Goal: Use online tool/utility: Use online tool/utility

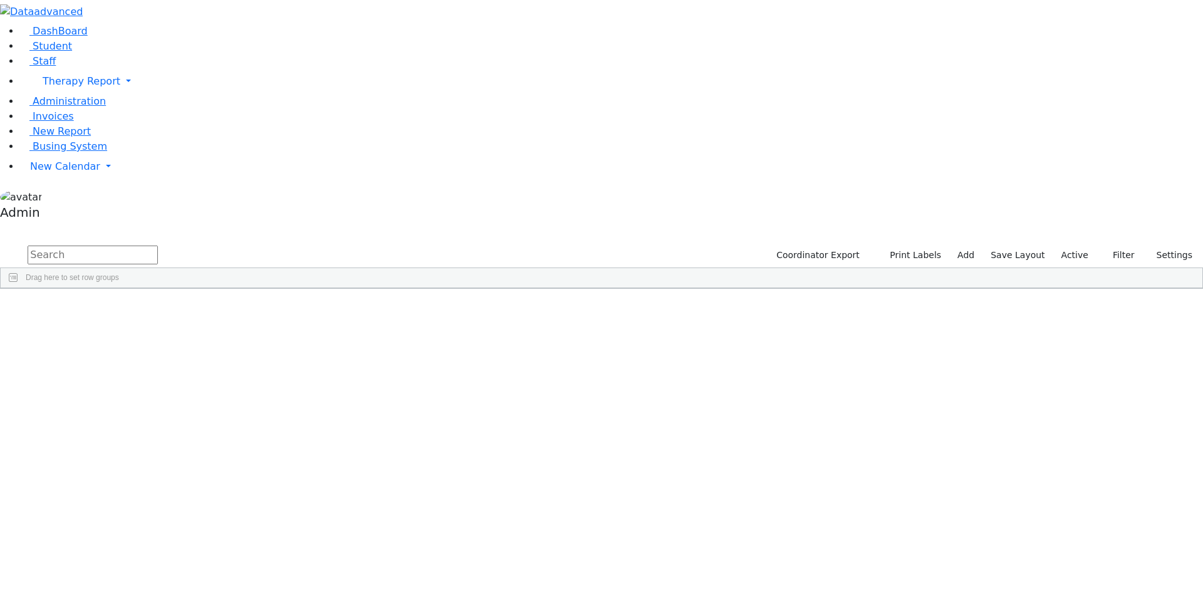
drag, startPoint x: 288, startPoint y: 310, endPoint x: 175, endPoint y: 145, distance: 199.7
click at [158, 246] on input "text" at bounding box center [93, 255] width 130 height 19
type input "aa"
click at [909, 246] on button "Print Labels" at bounding box center [910, 255] width 71 height 19
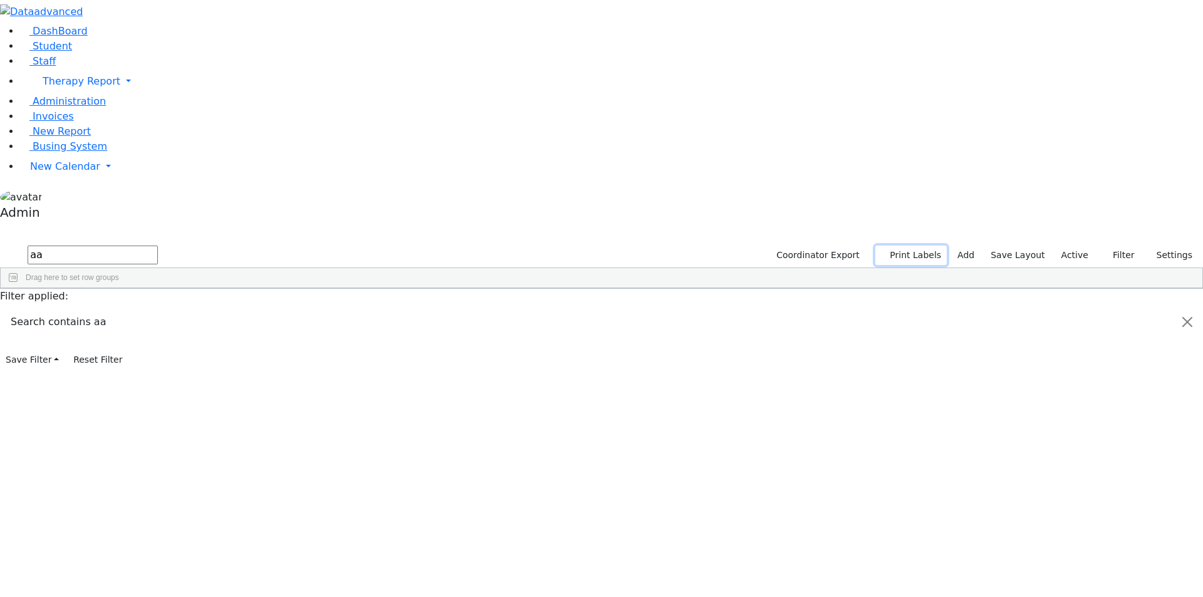
checkbox input "true"
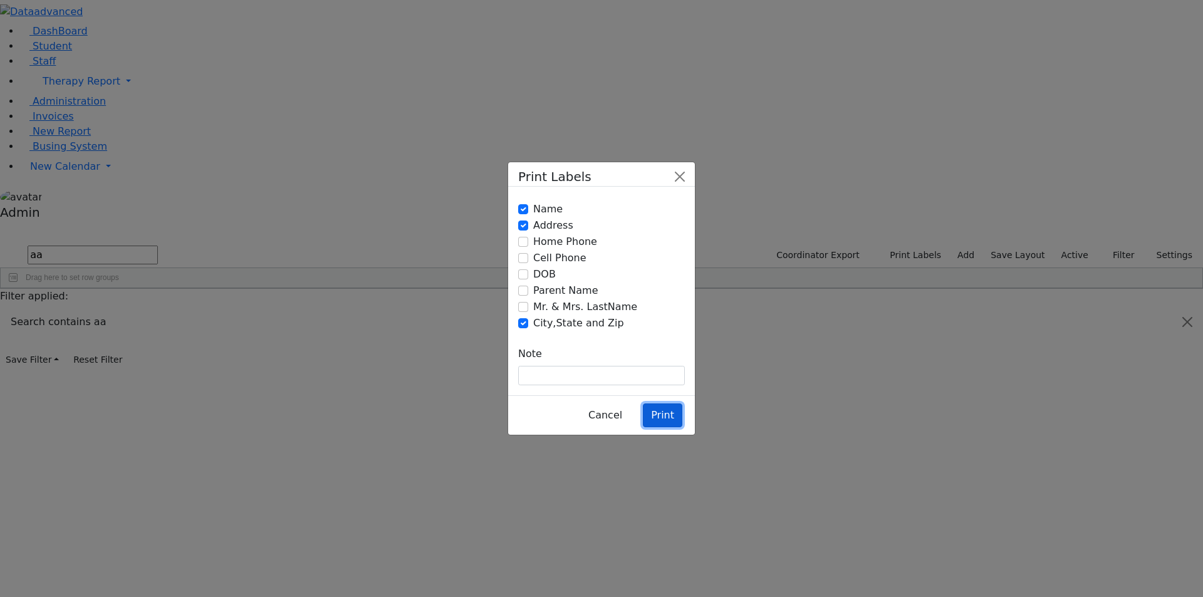
click at [661, 403] on button "Print" at bounding box center [662, 415] width 39 height 24
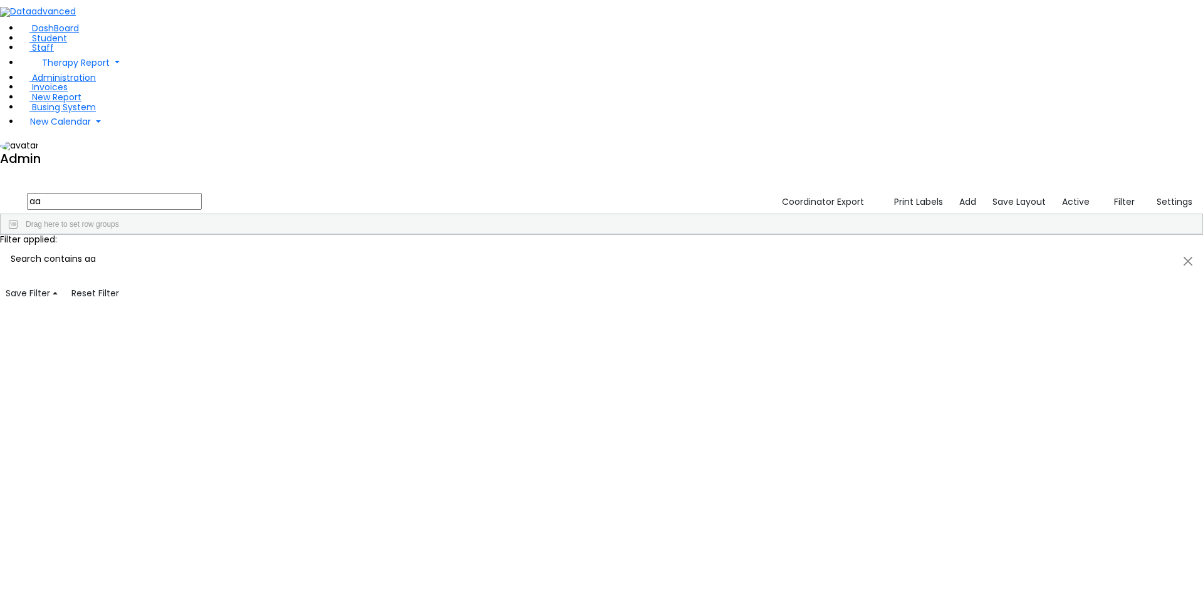
click at [308, 171] on div "Students 20 A 24 K 24 W 24 A 24 K 24 W 24 A" at bounding box center [601, 180] width 1203 height 19
click at [202, 193] on input "aa" at bounding box center [114, 201] width 175 height 17
type input "a"
click at [309, 360] on div "[DATE]" at bounding box center [257, 369] width 103 height 18
